Goal: Navigation & Orientation: Find specific page/section

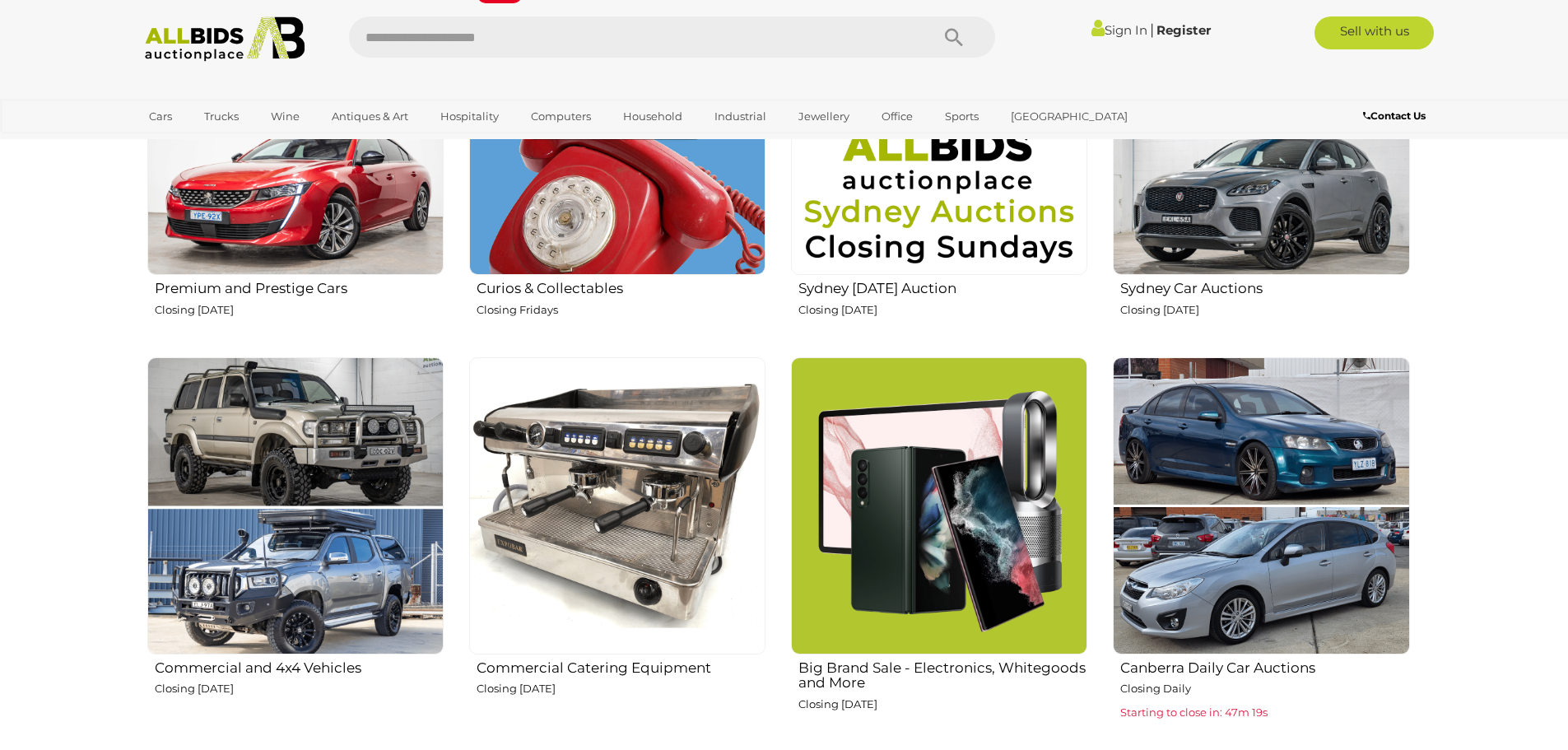
scroll to position [823, 0]
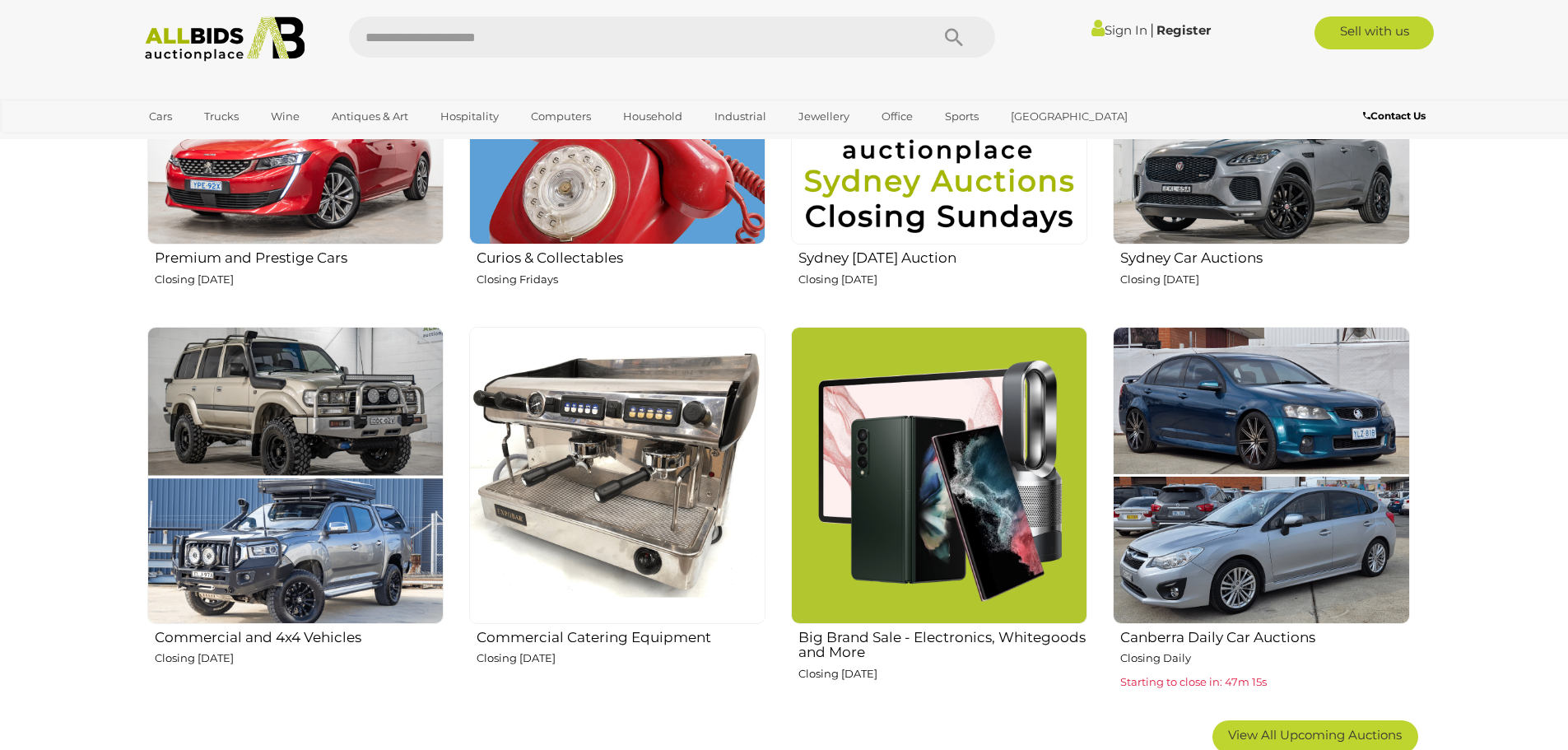
click at [547, 254] on h2 "Curios & Collectables" at bounding box center [621, 256] width 289 height 20
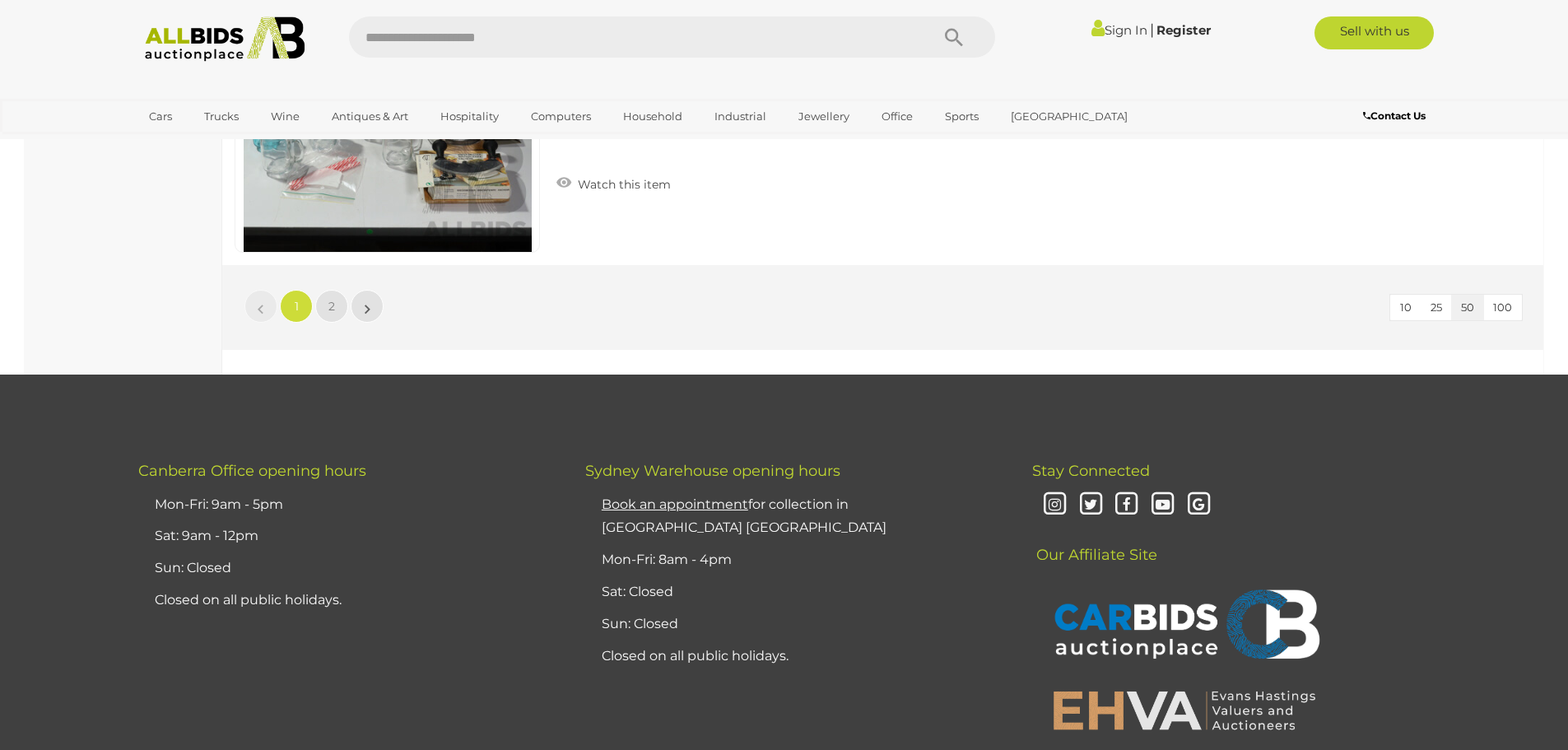
scroll to position [15798, 0]
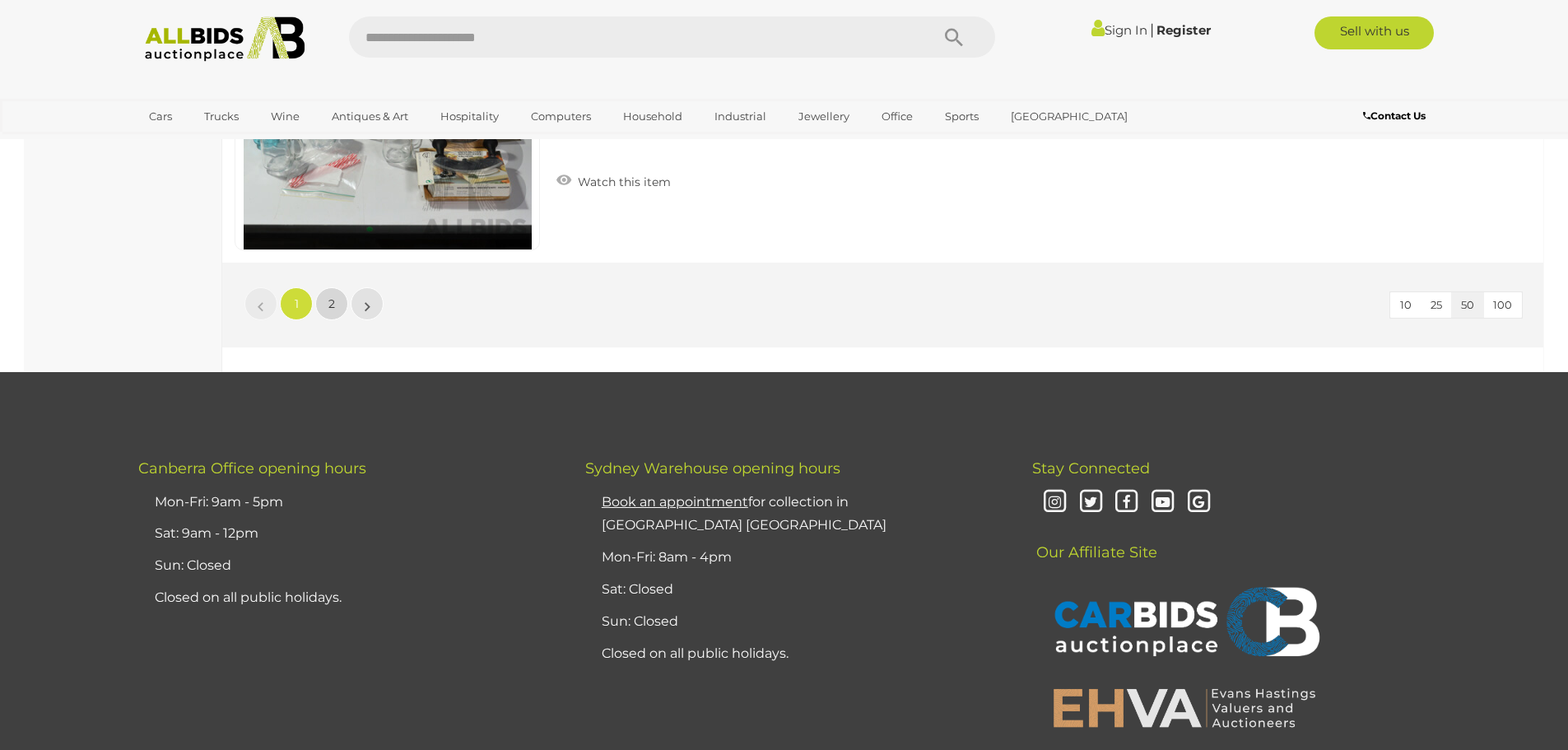
click at [325, 301] on link "2" at bounding box center [332, 303] width 33 height 33
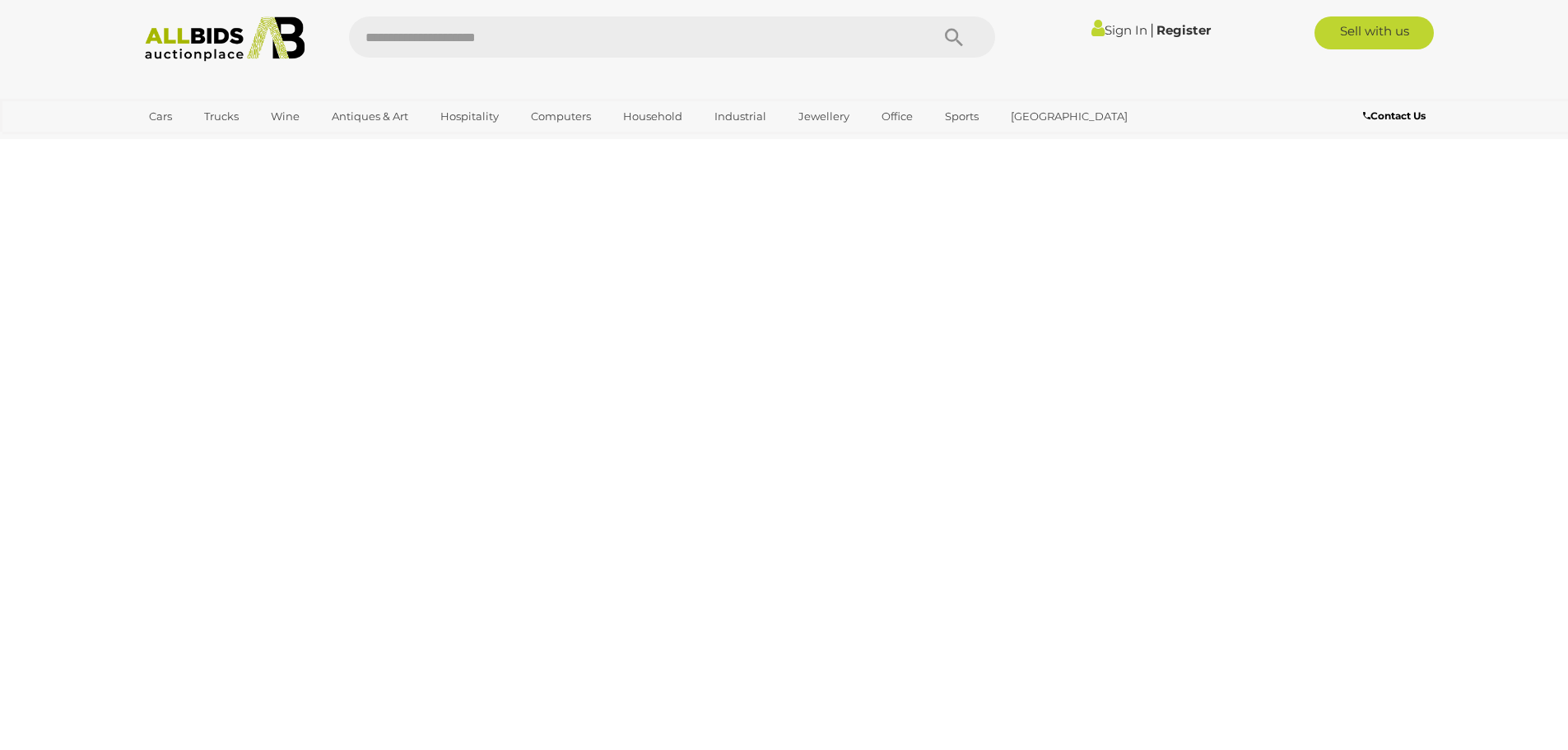
scroll to position [57, 0]
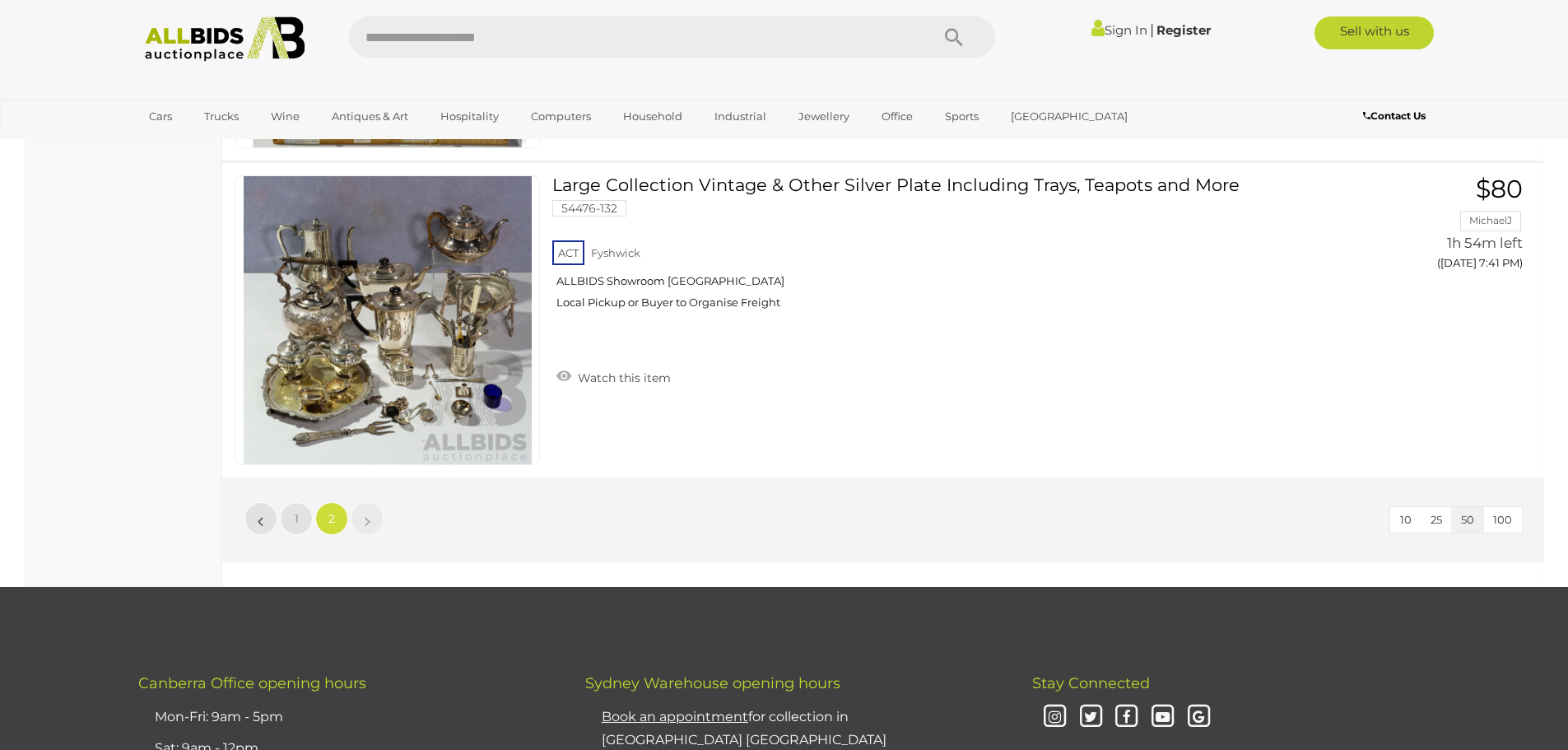
scroll to position [10917, 0]
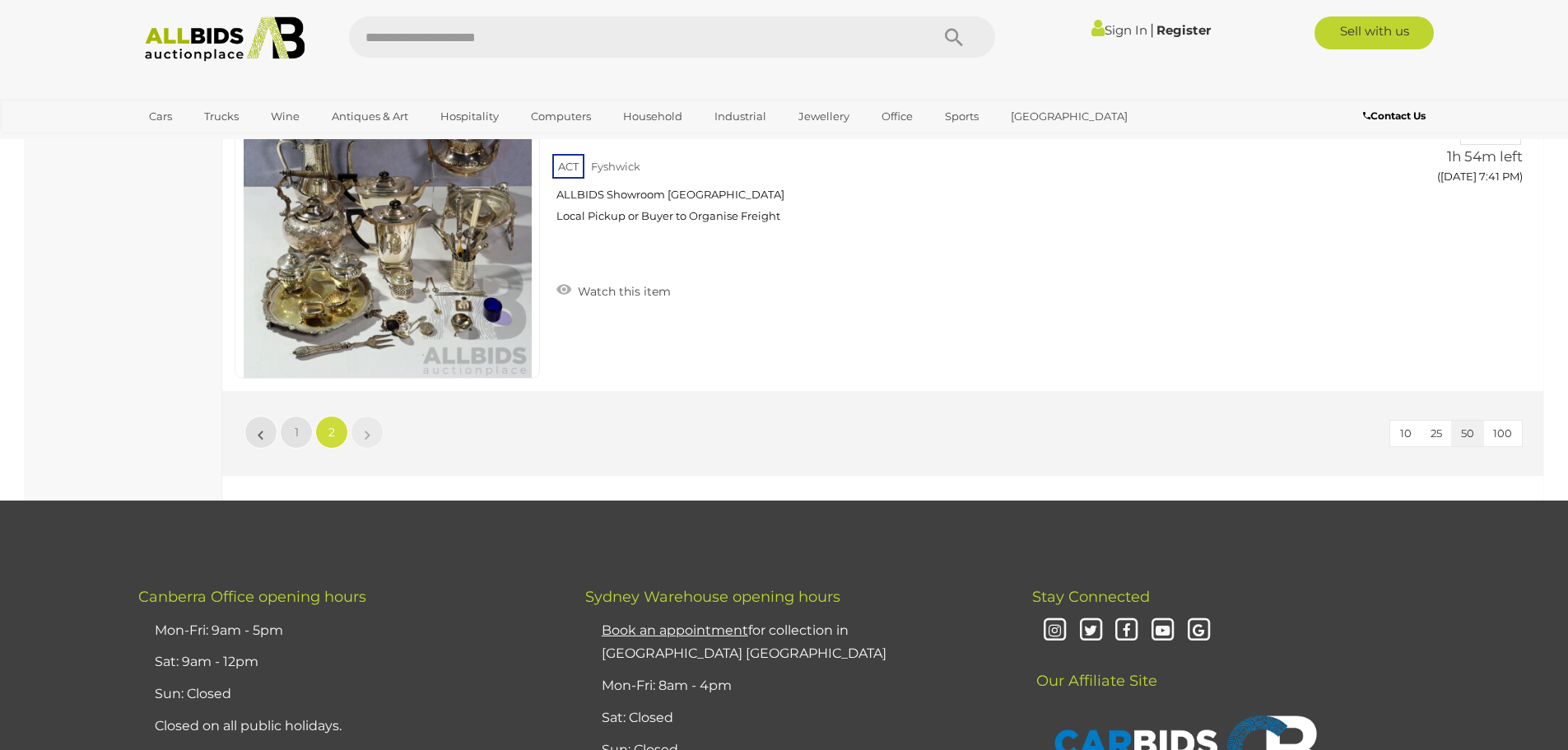
click at [375, 441] on link "»" at bounding box center [367, 432] width 33 height 33
click at [198, 44] on img at bounding box center [224, 39] width 179 height 45
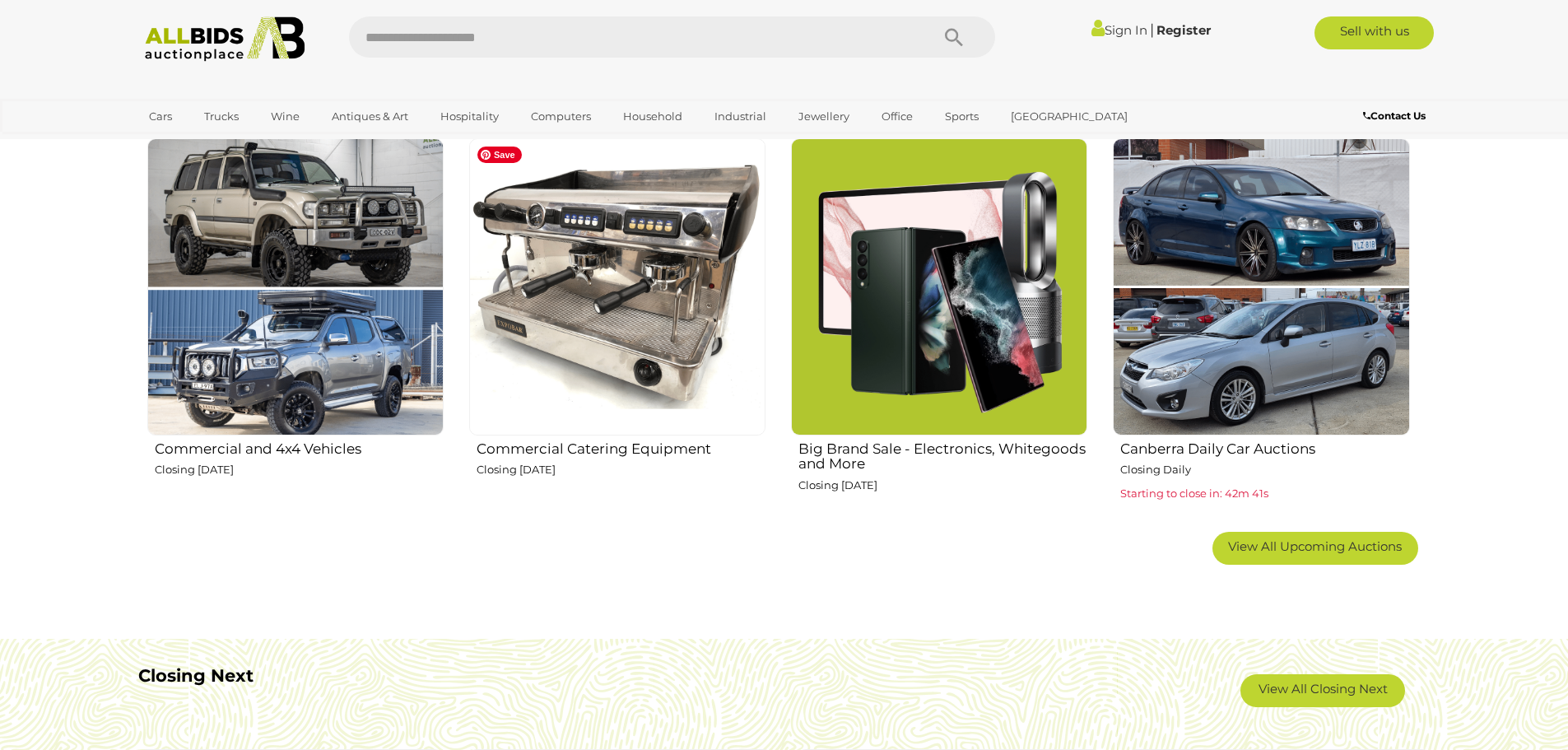
scroll to position [987, 0]
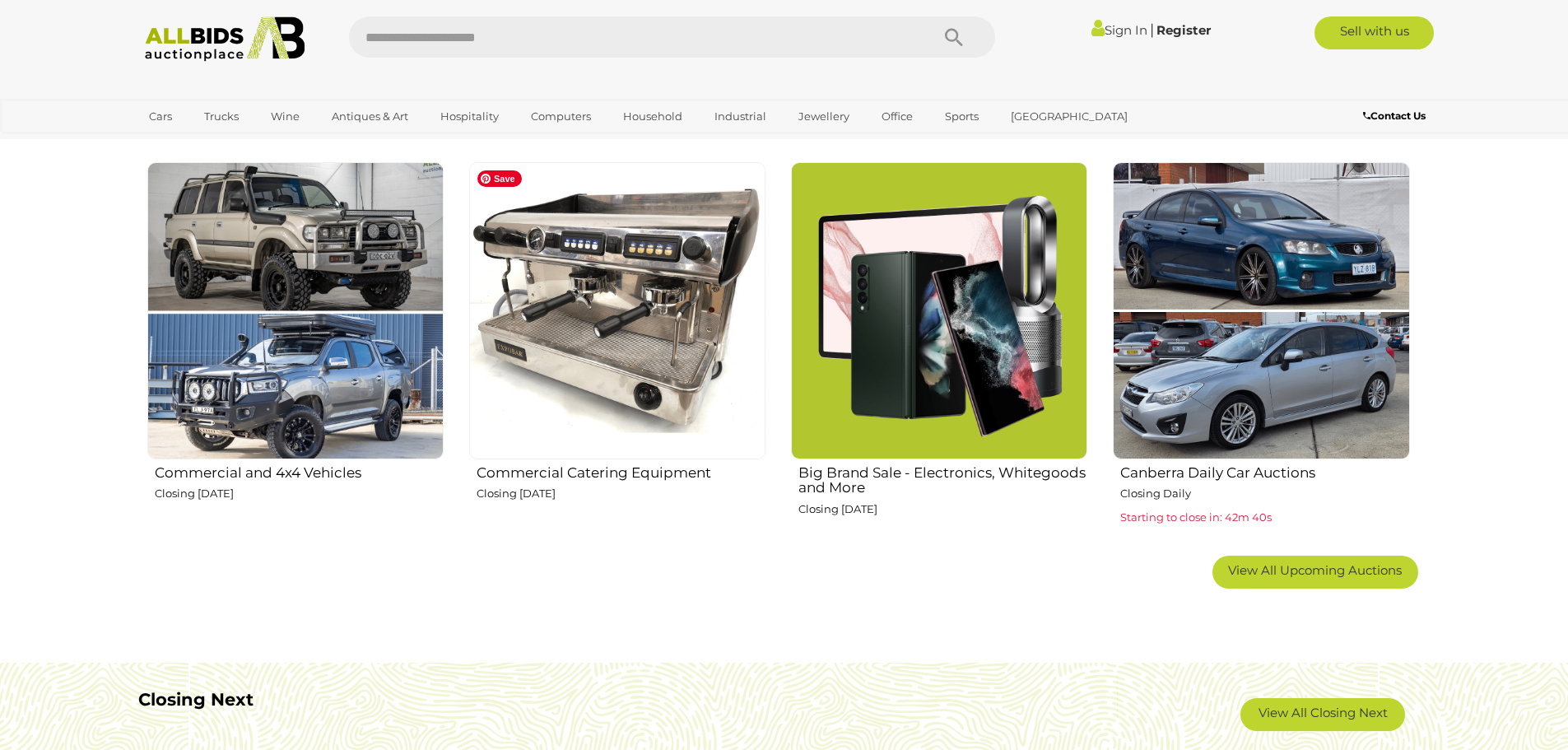
click at [559, 274] on img at bounding box center [618, 310] width 297 height 296
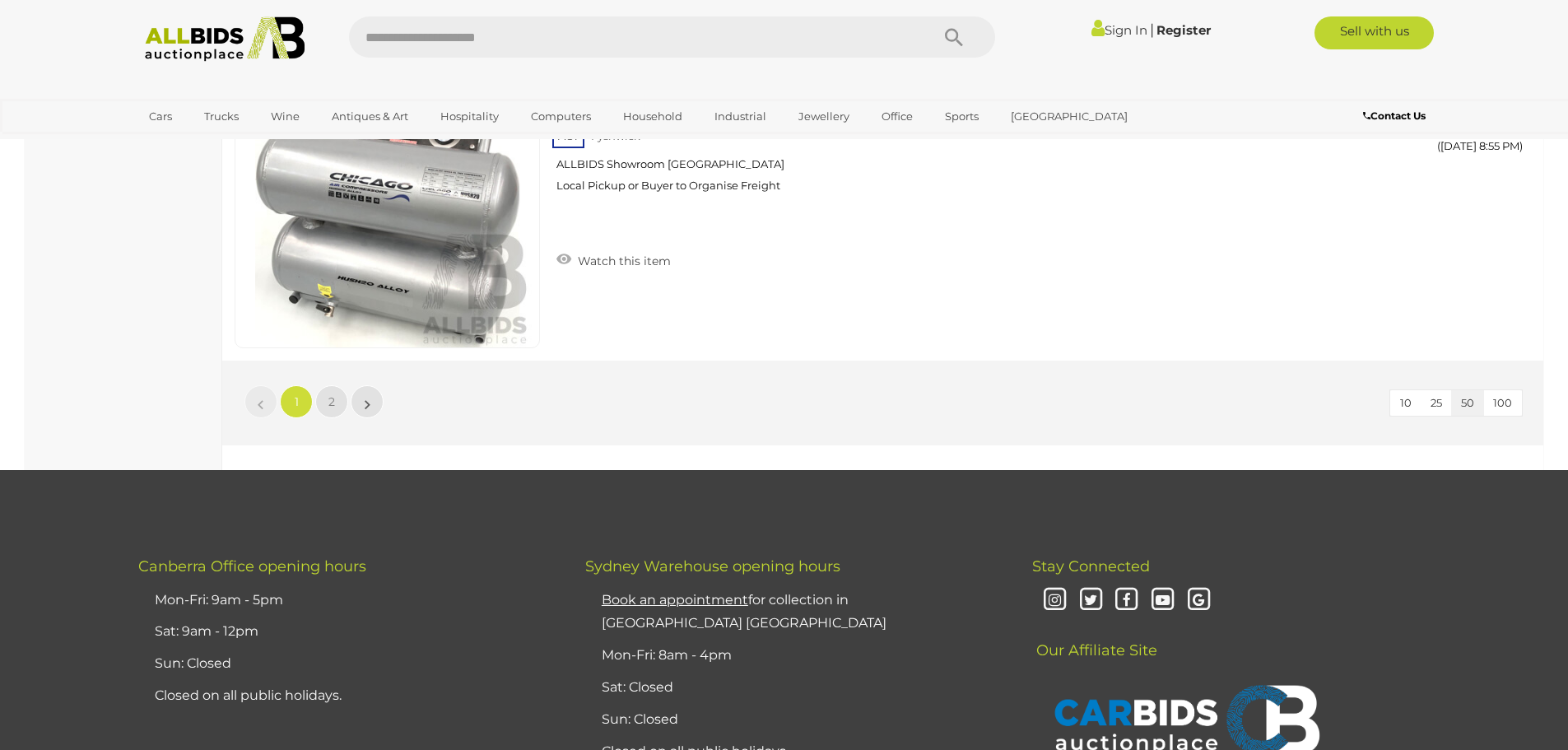
scroll to position [15716, 0]
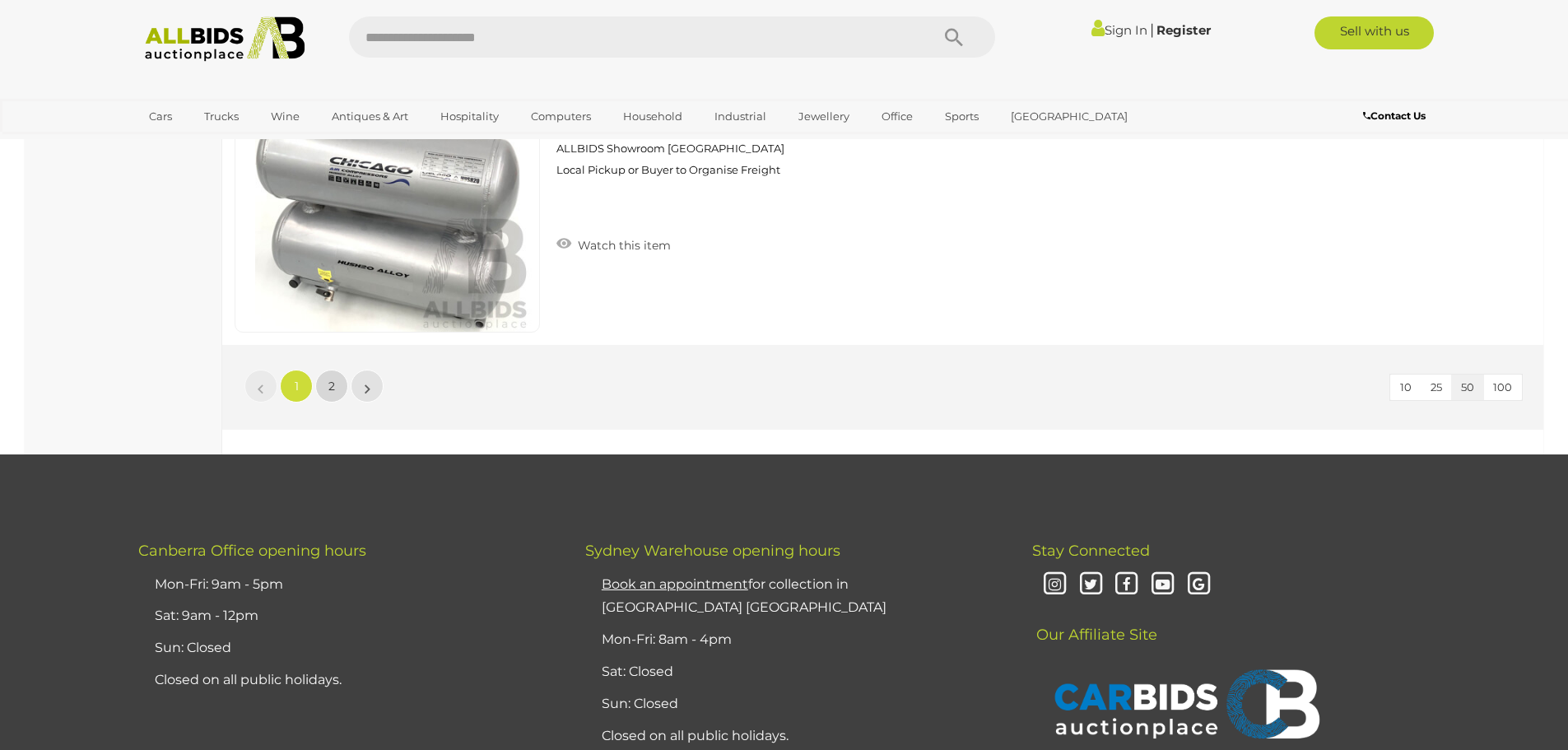
click at [327, 374] on link "2" at bounding box center [332, 386] width 33 height 33
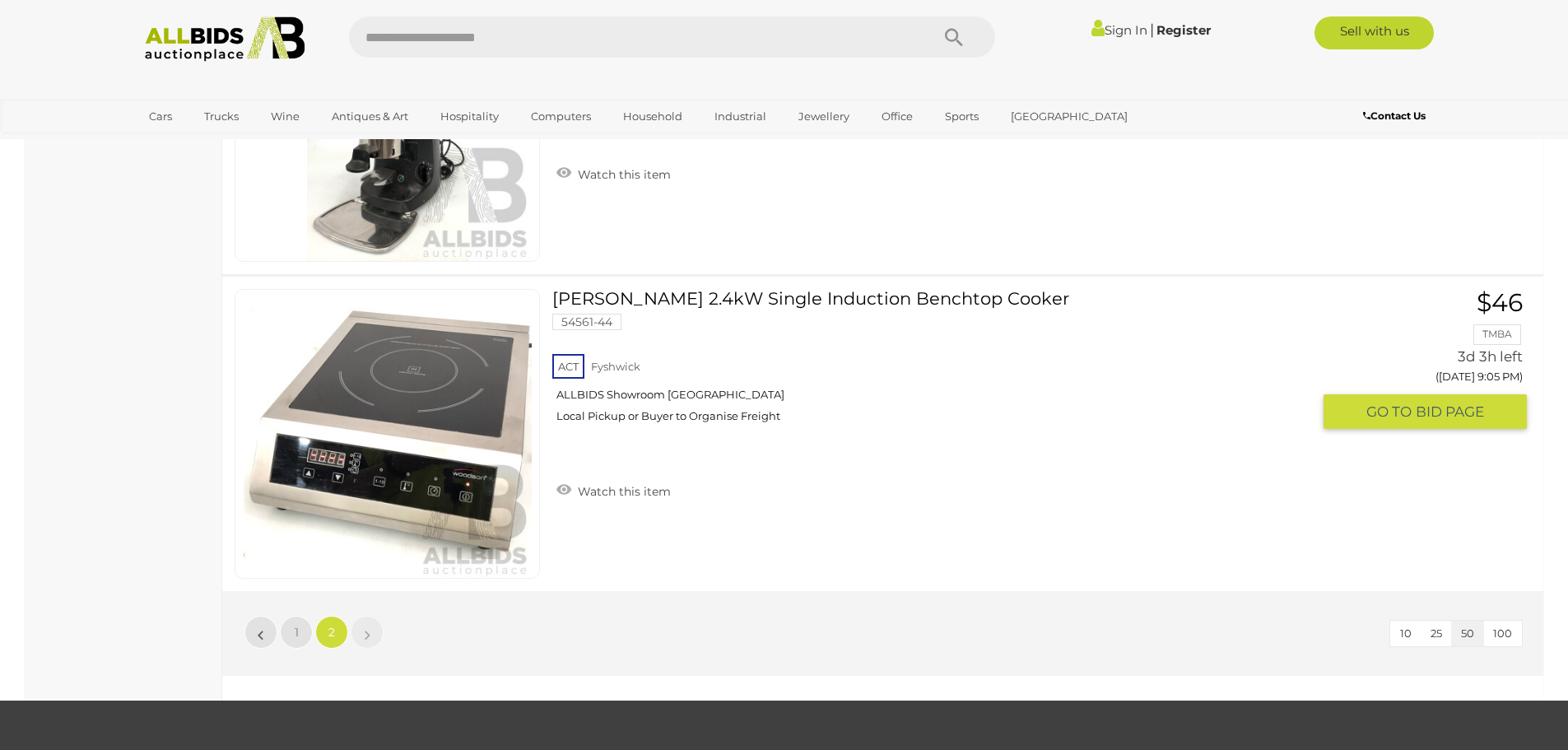
scroll to position [1785, 0]
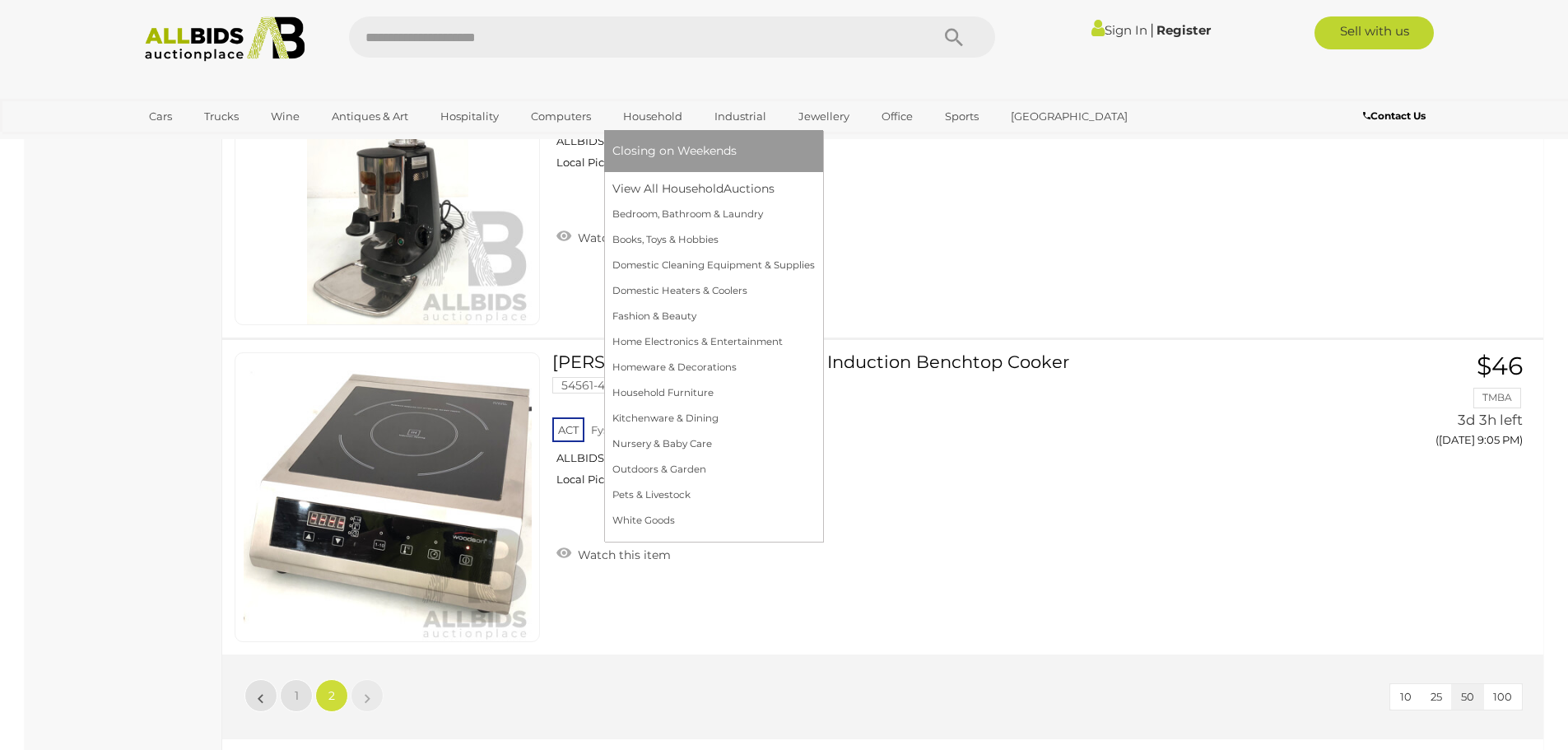
click at [643, 118] on link "Household" at bounding box center [653, 116] width 81 height 27
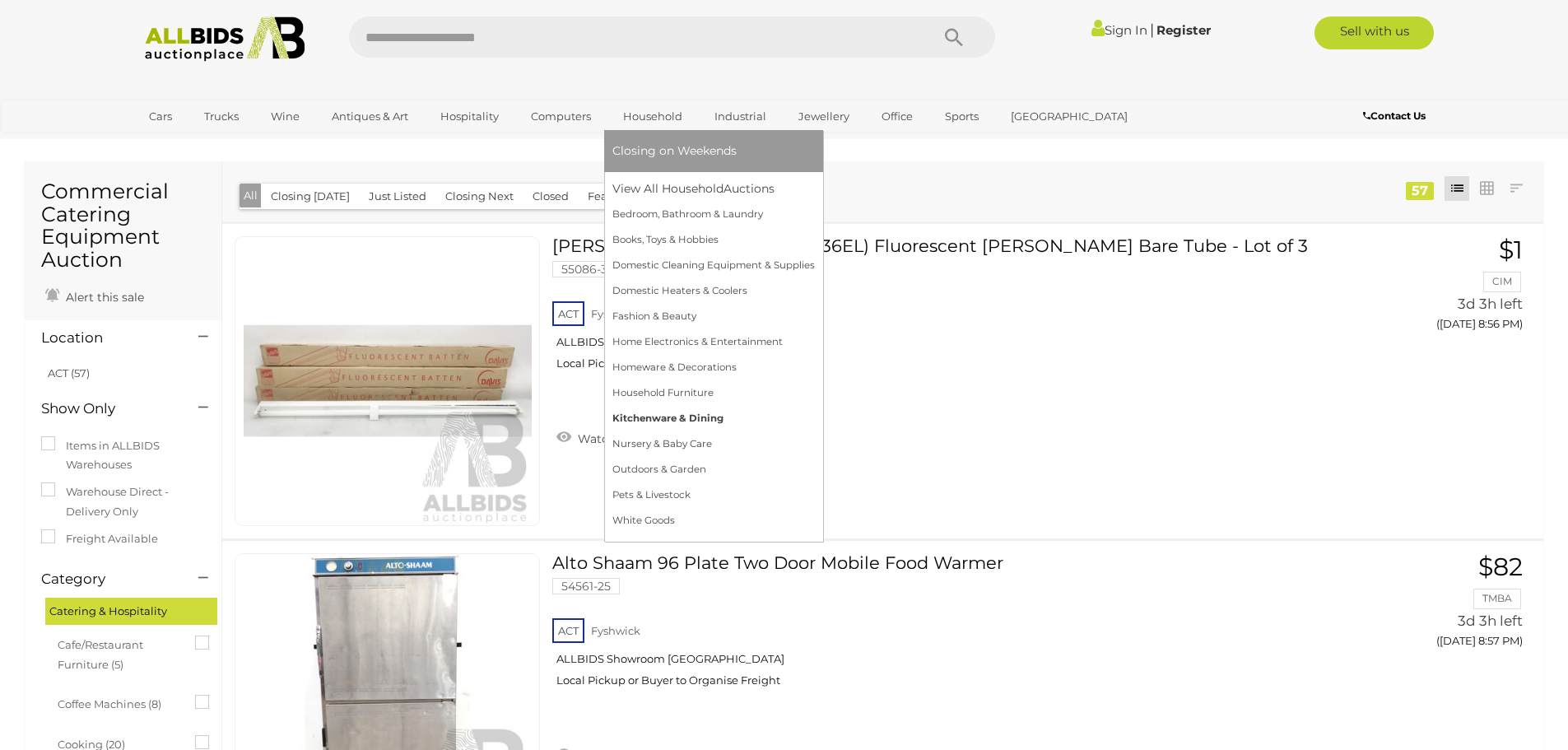
click at [653, 414] on link "Kitchenware & Dining" at bounding box center [714, 418] width 203 height 25
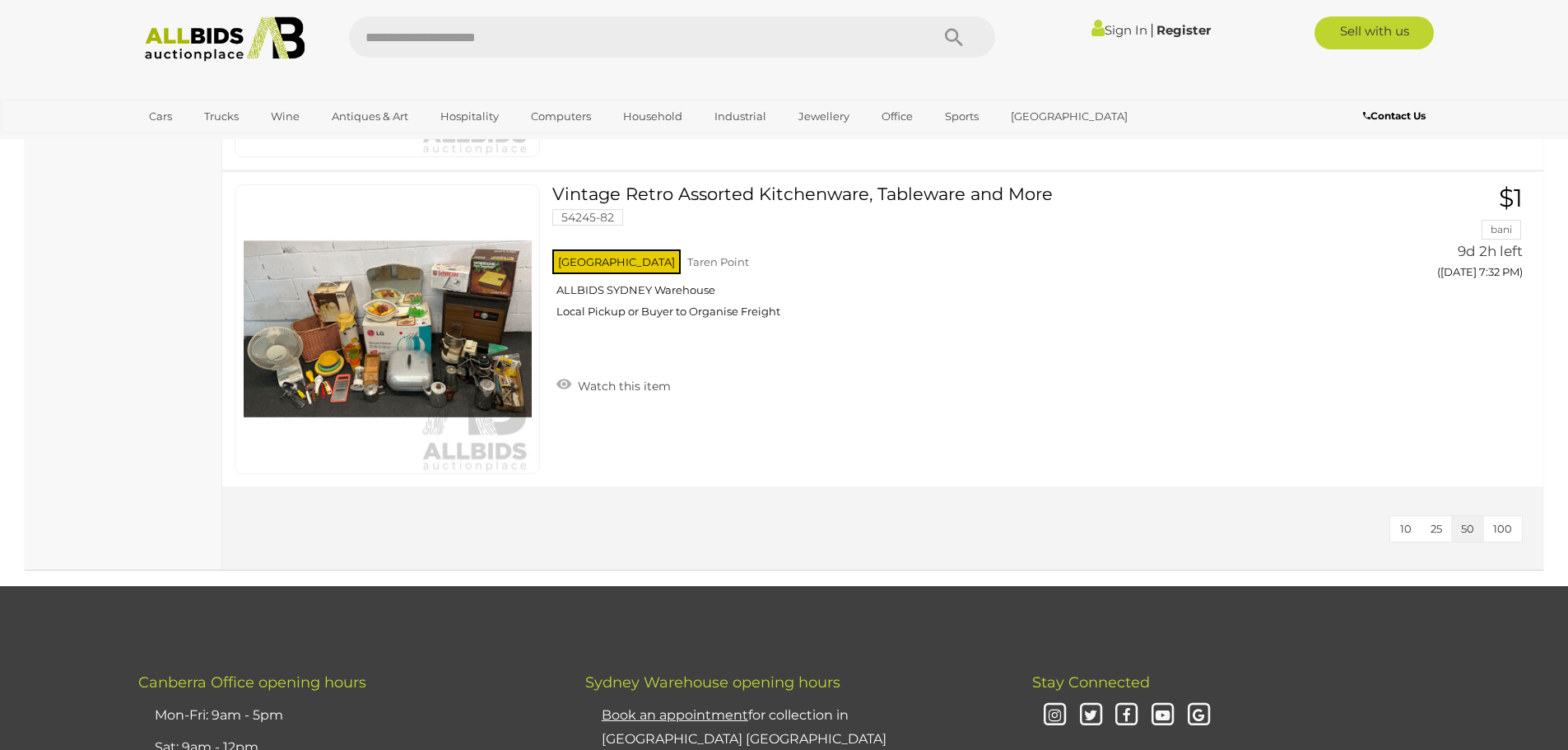
scroll to position [4525, 0]
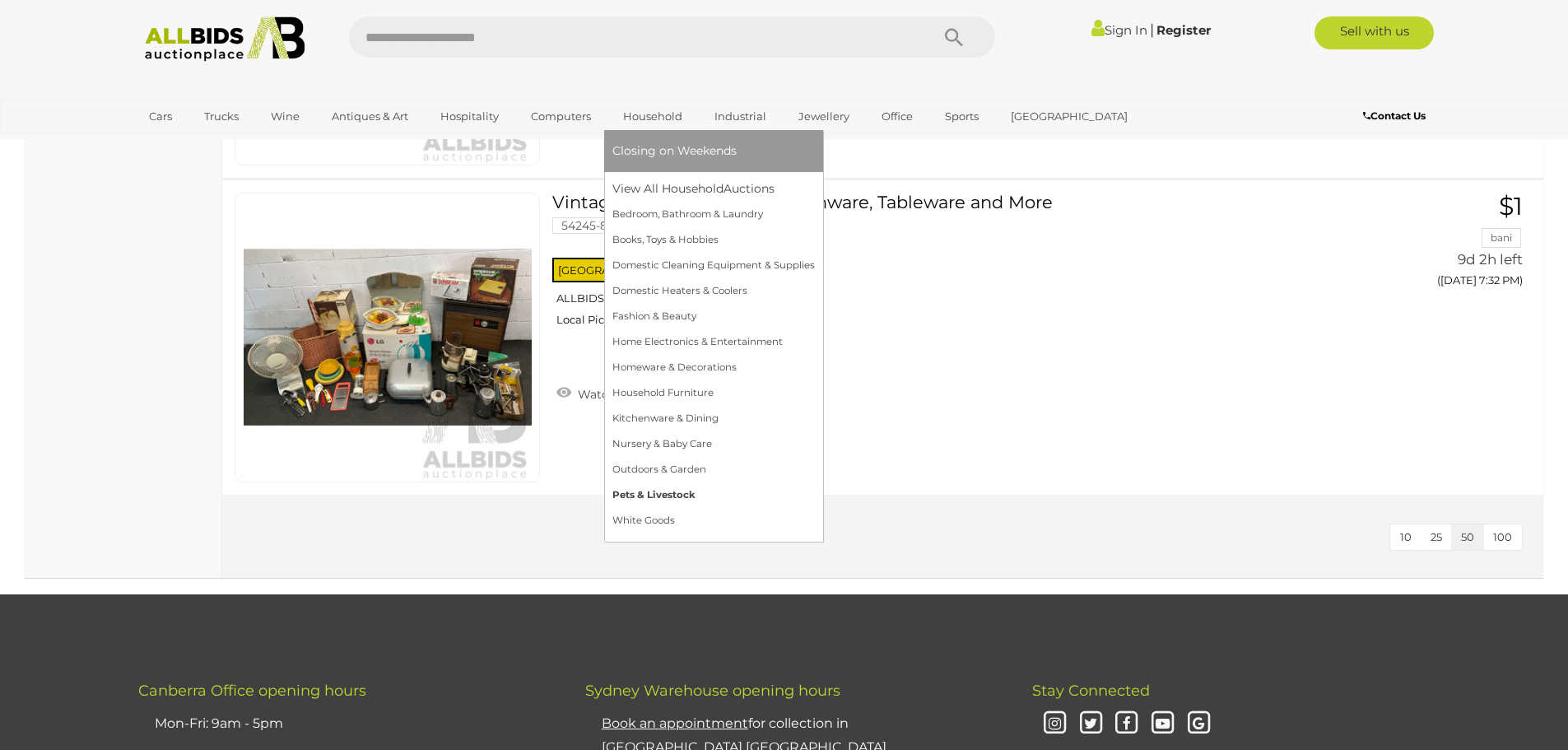
click at [645, 497] on link "Pets & Livestock" at bounding box center [714, 494] width 203 height 25
